Goal: Book appointment/travel/reservation

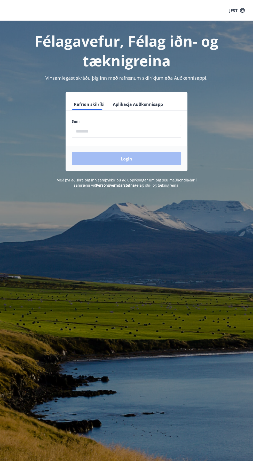
click at [123, 125] on input "phone" at bounding box center [127, 131] width 110 height 13
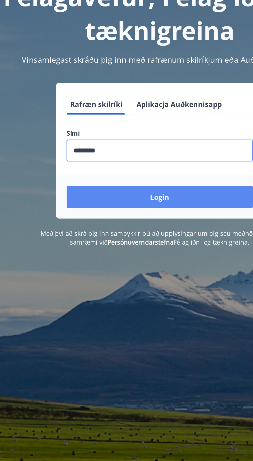
type input "********"
click at [163, 159] on button "Login" at bounding box center [127, 158] width 110 height 13
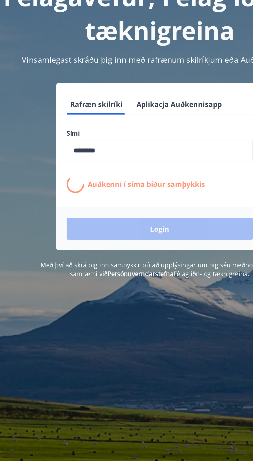
click at [147, 238] on div "Félagavefur, Félag iðn- og tæknigreina Vinsamlegast skráðu þig inn með rafrænum…" at bounding box center [126, 251] width 253 height 461
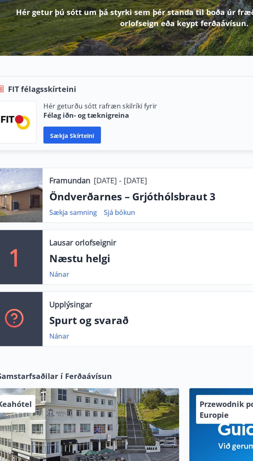
click at [120, 200] on font "Öndverðarnes – Grjóthólsbraut 3" at bounding box center [95, 202] width 102 height 9
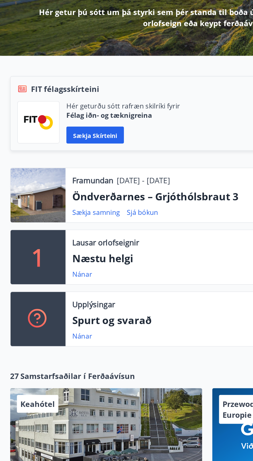
click at [29, 199] on div at bounding box center [23, 201] width 34 height 33
click at [93, 212] on font "Sjá bókun" at bounding box center [87, 212] width 19 height 6
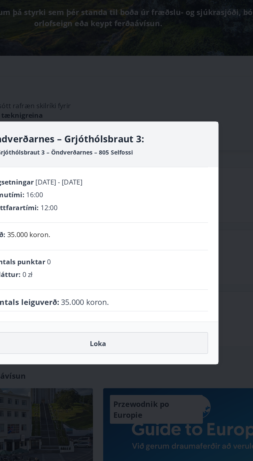
click at [149, 293] on button "Loka" at bounding box center [126, 291] width 134 height 13
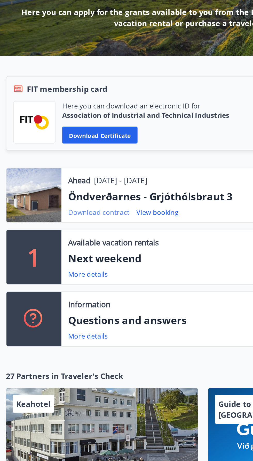
click at [69, 211] on font "Download contract" at bounding box center [63, 212] width 38 height 6
click at [27, 203] on div at bounding box center [23, 201] width 34 height 33
click at [27, 208] on div at bounding box center [23, 201] width 34 height 33
click at [76, 209] on font "Download contract" at bounding box center [63, 212] width 38 height 6
click at [86, 201] on font "Öndverðarnes - Grjóthólsbraut 3" at bounding box center [94, 202] width 101 height 9
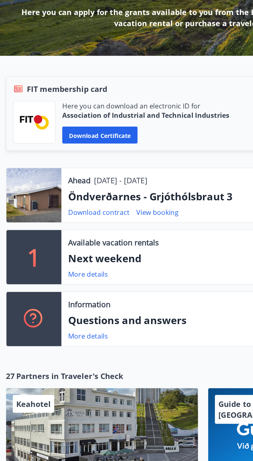
click at [80, 193] on p "[DATE] - [DATE]" at bounding box center [76, 192] width 33 height 7
click at [82, 194] on p "[DATE] - [DATE]" at bounding box center [76, 192] width 33 height 7
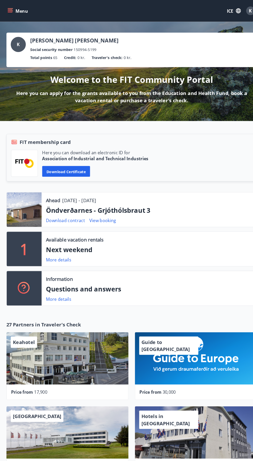
click at [12, 11] on icon "menu" at bounding box center [9, 10] width 5 height 5
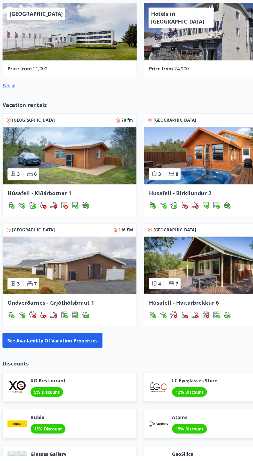
scroll to position [329, 0]
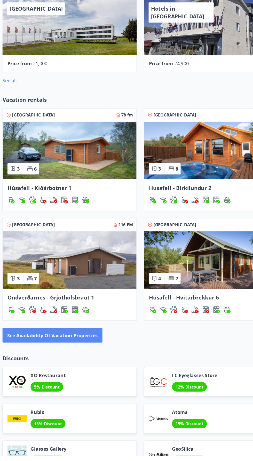
click at [80, 356] on font "See availability of vacation properties" at bounding box center [49, 356] width 79 height 6
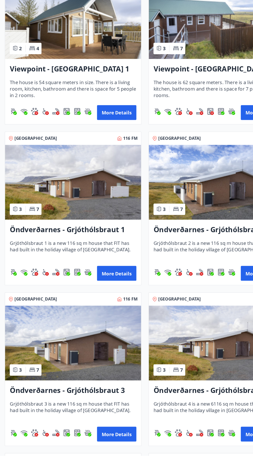
scroll to position [1199, 0]
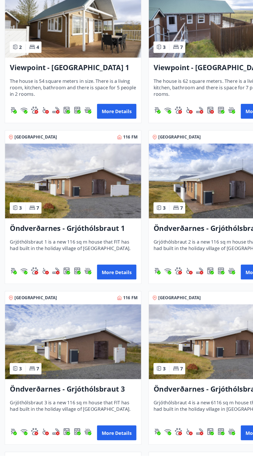
click at [95, 399] on font "Öndverðarnes - Grjóthólsbraut 3" at bounding box center [59, 402] width 101 height 9
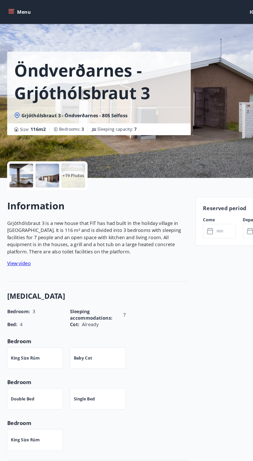
click at [21, 152] on div at bounding box center [18, 153] width 21 height 21
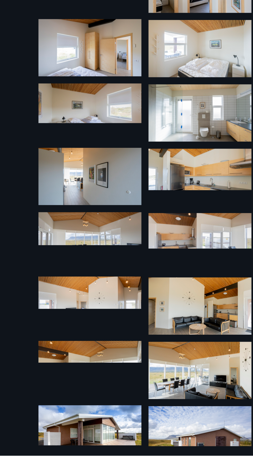
scroll to position [264, 0]
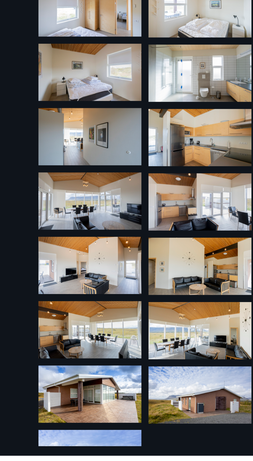
click at [100, 458] on img at bounding box center [79, 463] width 90 height 50
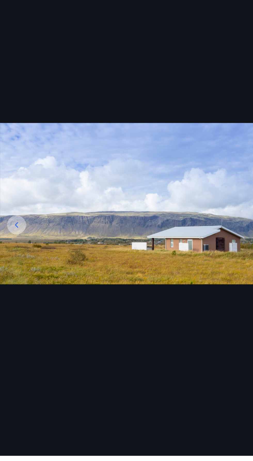
click at [12, 264] on icon at bounding box center [14, 259] width 8 height 8
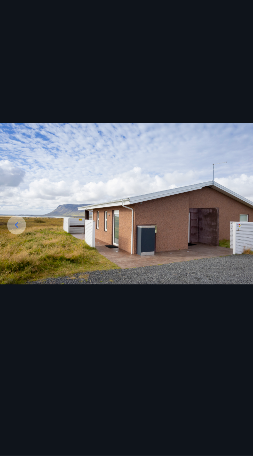
click at [14, 264] on icon at bounding box center [14, 259] width 8 height 8
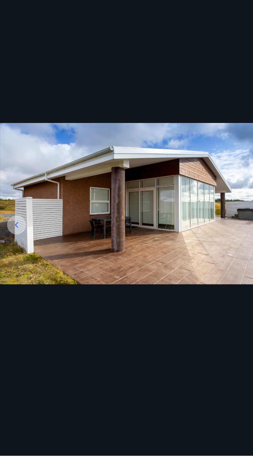
click at [11, 264] on icon at bounding box center [14, 259] width 8 height 8
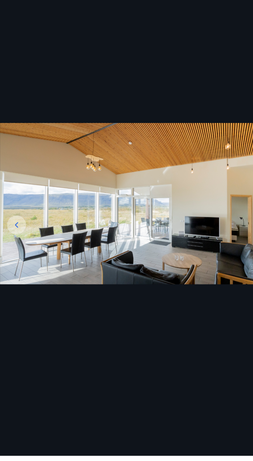
click at [24, 285] on img at bounding box center [126, 240] width 253 height 141
click at [21, 268] on div at bounding box center [14, 259] width 17 height 17
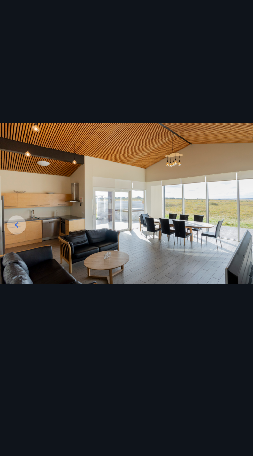
click at [17, 264] on icon at bounding box center [14, 259] width 8 height 8
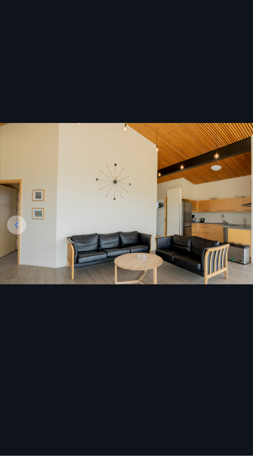
click at [16, 264] on icon at bounding box center [14, 259] width 8 height 8
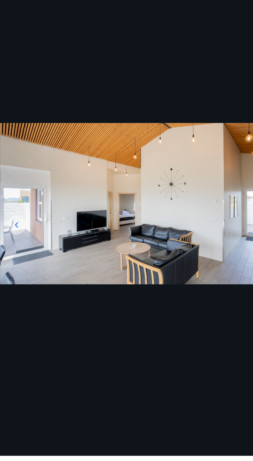
click at [17, 264] on icon at bounding box center [14, 259] width 8 height 8
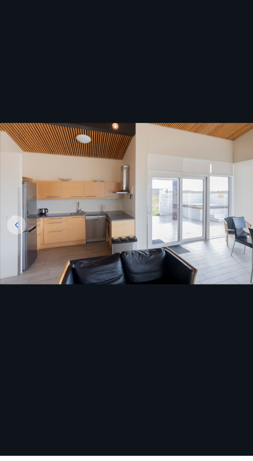
click at [16, 264] on icon at bounding box center [14, 259] width 8 height 8
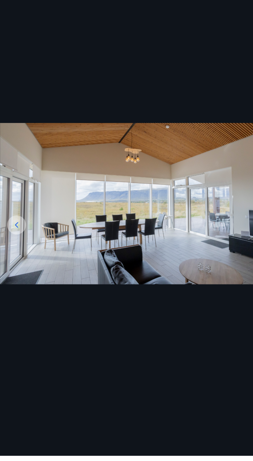
click at [17, 264] on icon at bounding box center [14, 259] width 8 height 8
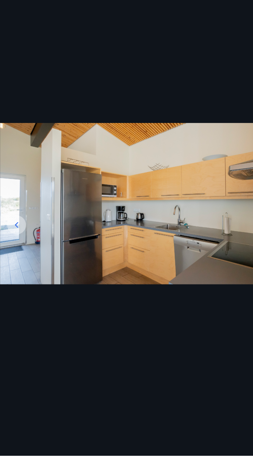
click at [13, 264] on icon at bounding box center [14, 259] width 8 height 8
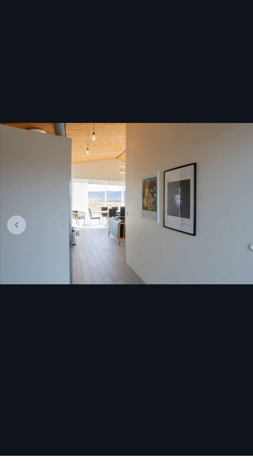
click at [15, 264] on icon at bounding box center [14, 259] width 8 height 8
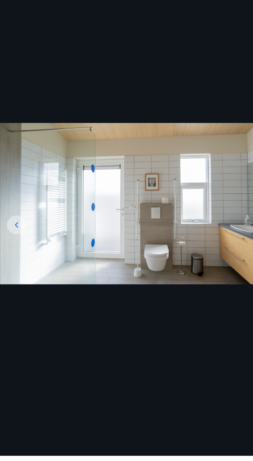
click at [17, 286] on img at bounding box center [126, 240] width 253 height 141
click at [21, 286] on img at bounding box center [126, 240] width 253 height 141
click at [15, 264] on icon at bounding box center [14, 259] width 8 height 8
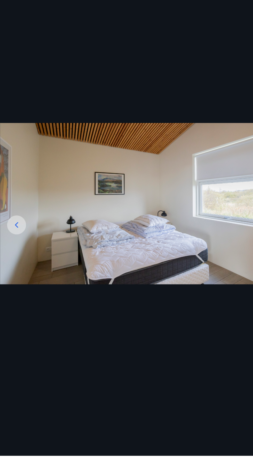
click at [14, 264] on icon at bounding box center [14, 259] width 8 height 8
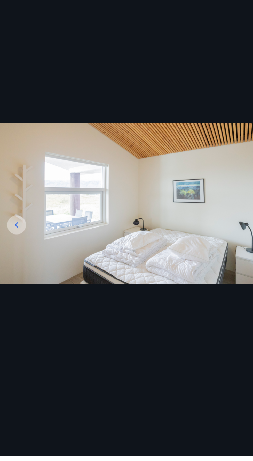
click at [13, 264] on icon at bounding box center [14, 259] width 8 height 8
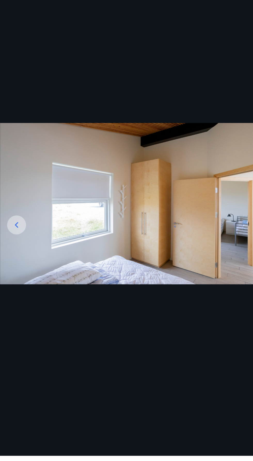
click at [17, 264] on icon at bounding box center [14, 259] width 8 height 8
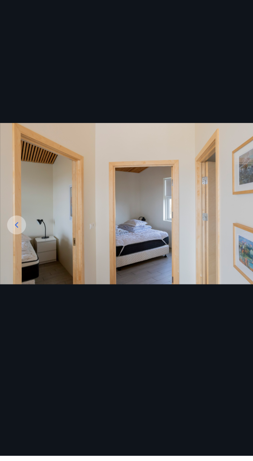
click at [20, 268] on div at bounding box center [14, 259] width 17 height 17
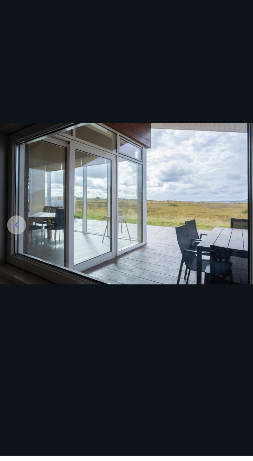
click at [13, 264] on icon at bounding box center [14, 259] width 8 height 8
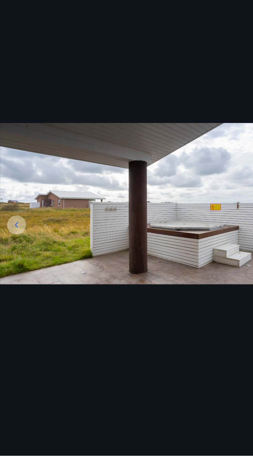
click at [12, 264] on icon at bounding box center [14, 259] width 8 height 8
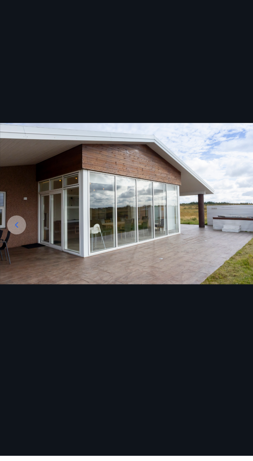
click at [12, 264] on icon at bounding box center [14, 259] width 8 height 8
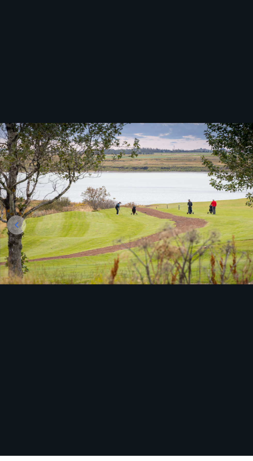
click at [11, 264] on icon at bounding box center [14, 259] width 8 height 8
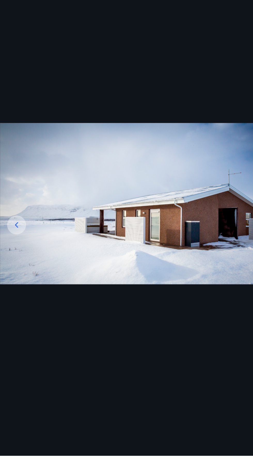
click at [13, 264] on icon at bounding box center [14, 259] width 8 height 8
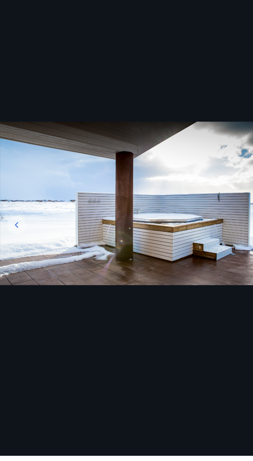
click at [19, 268] on div at bounding box center [14, 259] width 17 height 17
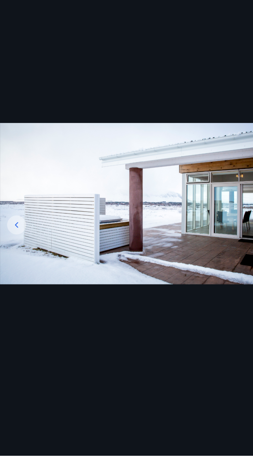
click at [14, 262] on icon at bounding box center [14, 259] width 3 height 5
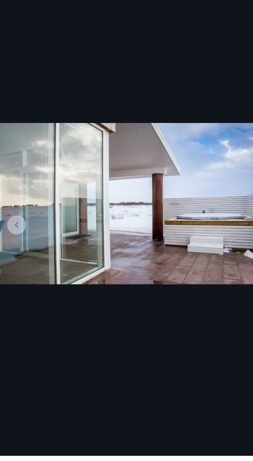
click at [18, 264] on icon at bounding box center [14, 259] width 8 height 8
